Goal: Information Seeking & Learning: Find specific fact

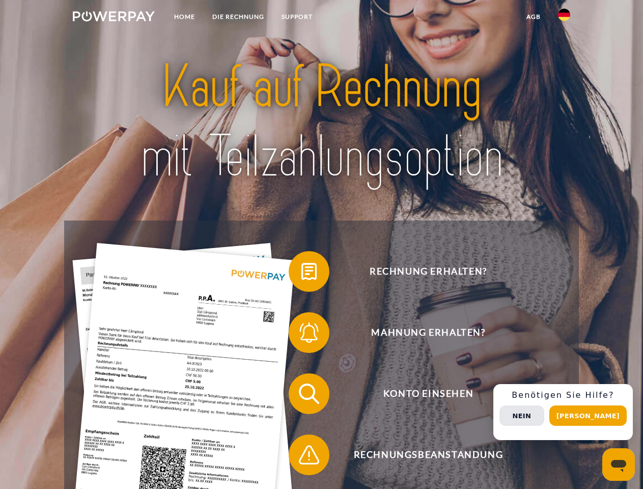
click at [113, 18] on img at bounding box center [114, 16] width 82 height 10
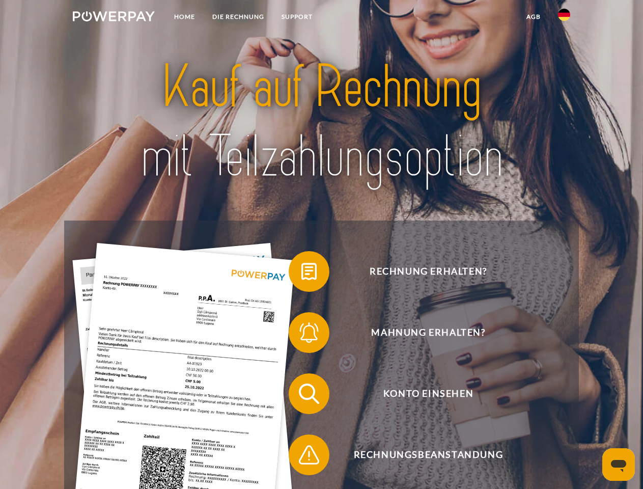
click at [564, 18] on img at bounding box center [564, 15] width 12 height 12
click at [533, 17] on link "agb" at bounding box center [534, 17] width 32 height 18
click at [301, 273] on span at bounding box center [293, 271] width 51 height 51
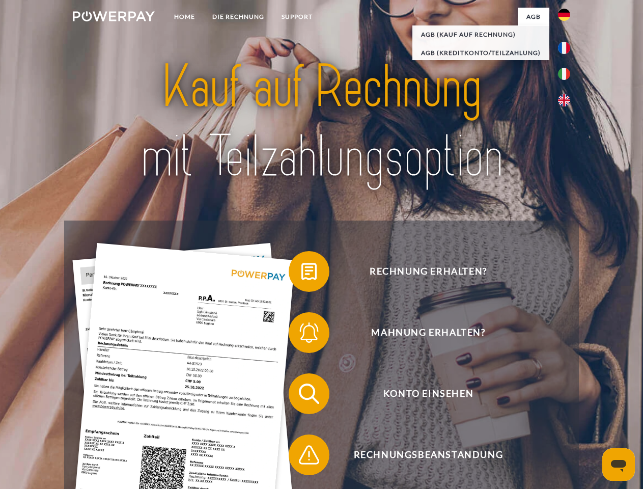
click at [301, 334] on div "Rechnung erhalten? Mahnung erhalten? Konto einsehen" at bounding box center [321, 423] width 514 height 407
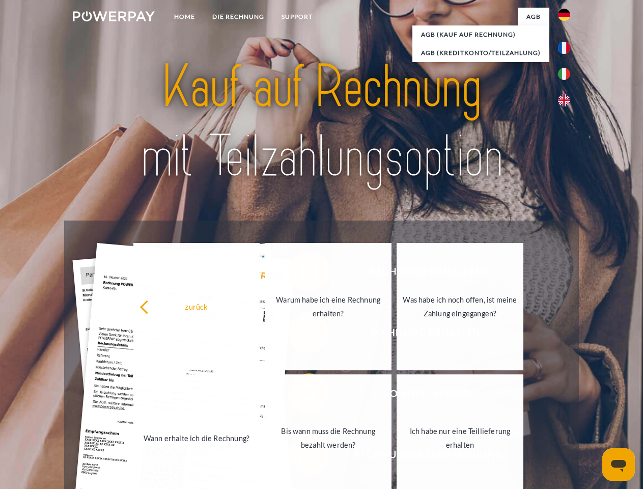
click at [301, 395] on link "Bis wann muss die Rechnung bezahlt werden?" at bounding box center [328, 437] width 127 height 127
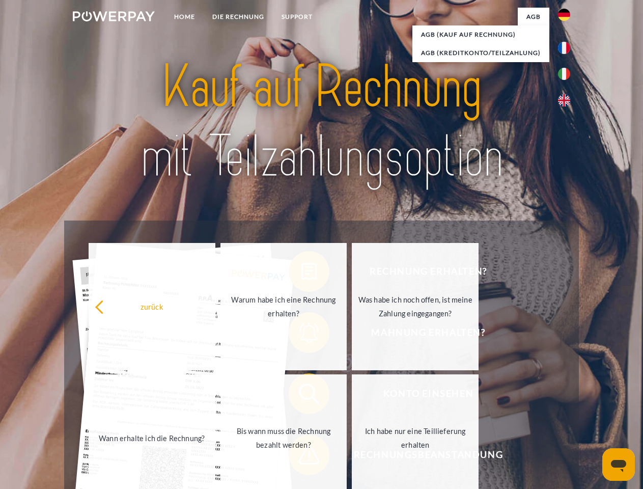
click at [301, 456] on span at bounding box center [293, 454] width 51 height 51
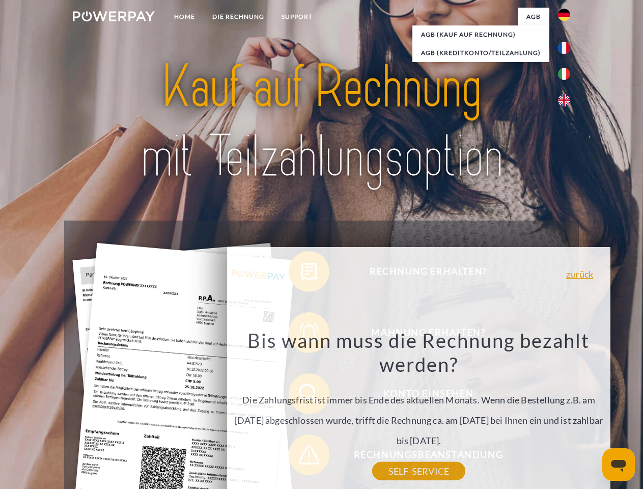
click at [566, 412] on div "Rechnung erhalten? Mahnung erhalten? Konto einsehen" at bounding box center [321, 423] width 514 height 407
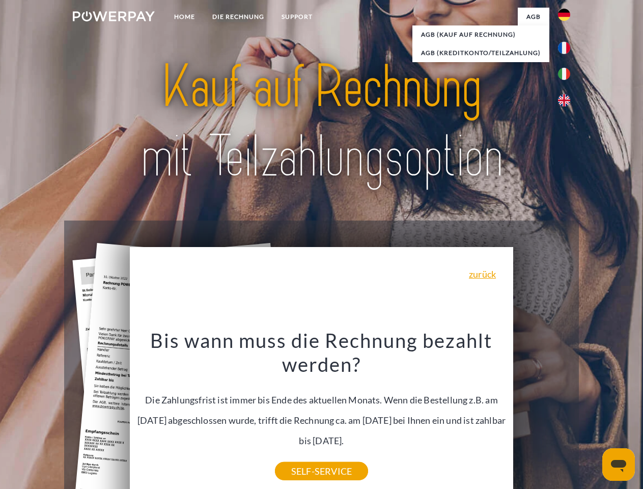
click at [541, 414] on span "Konto einsehen" at bounding box center [427, 393] width 249 height 41
click at [591, 415] on header "Home DIE RECHNUNG SUPPORT" at bounding box center [321, 351] width 643 height 703
